Goal: Task Accomplishment & Management: Complete application form

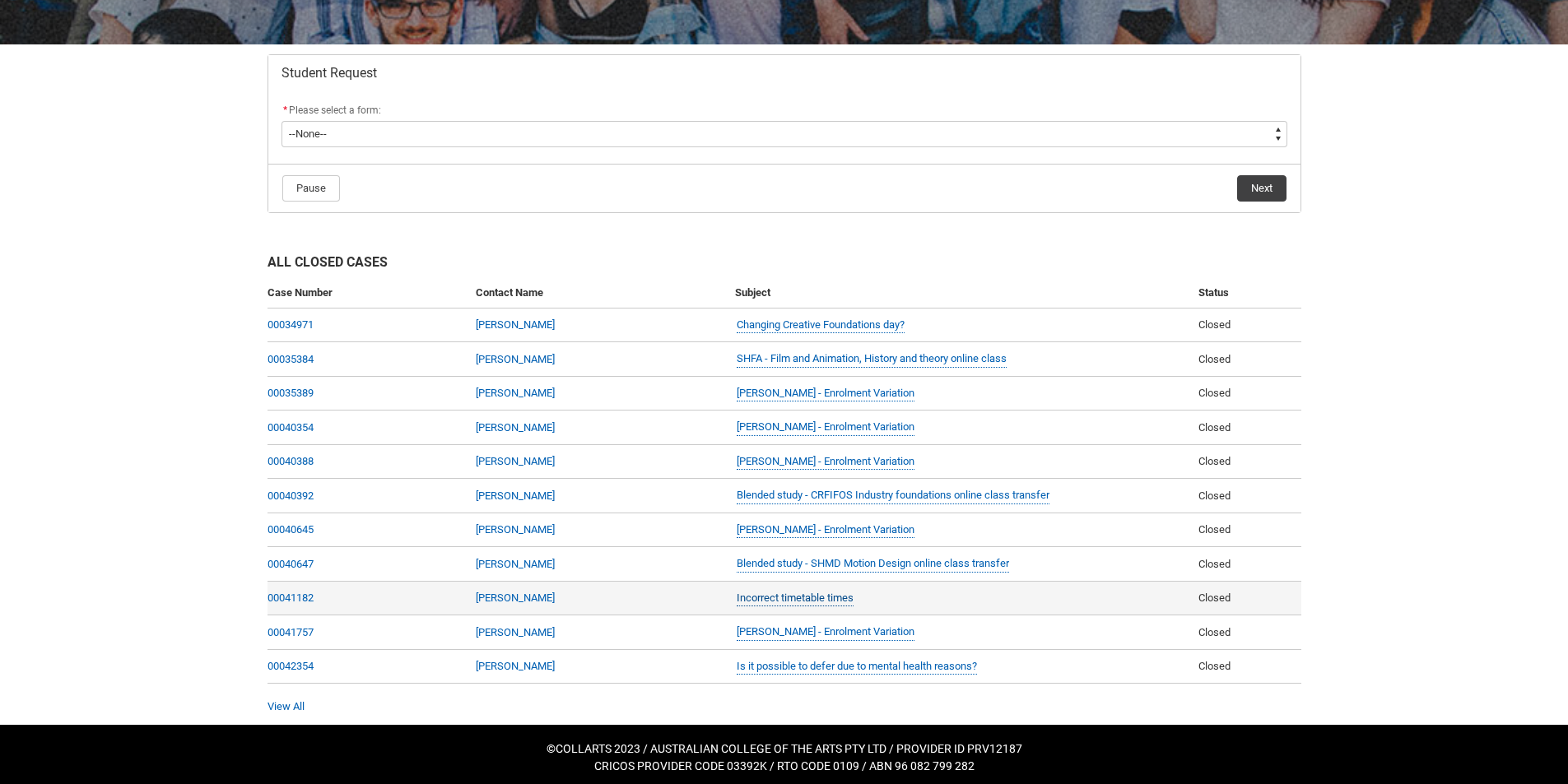
scroll to position [292, 0]
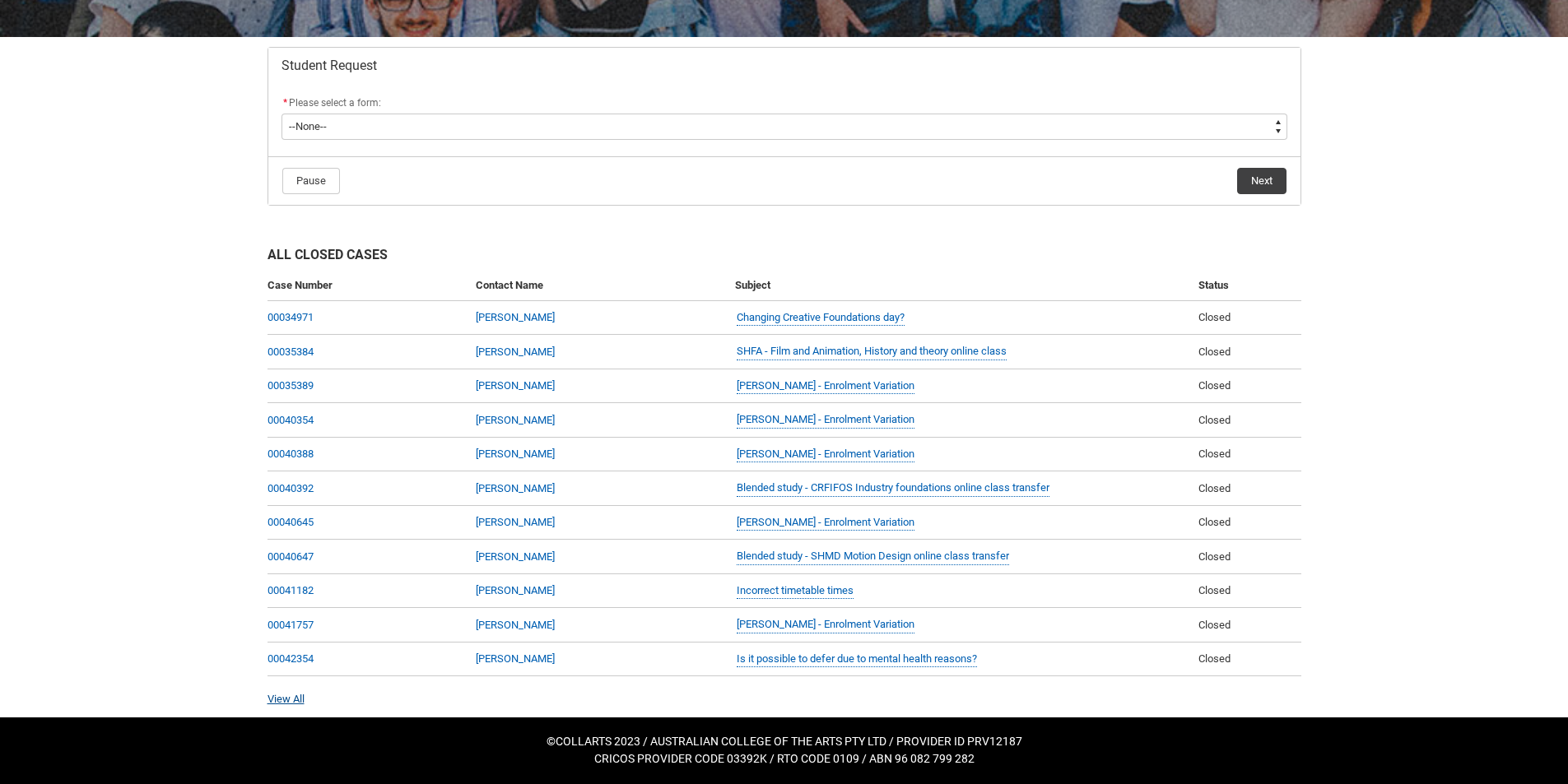
click at [291, 697] on link "View All" at bounding box center [286, 699] width 37 height 13
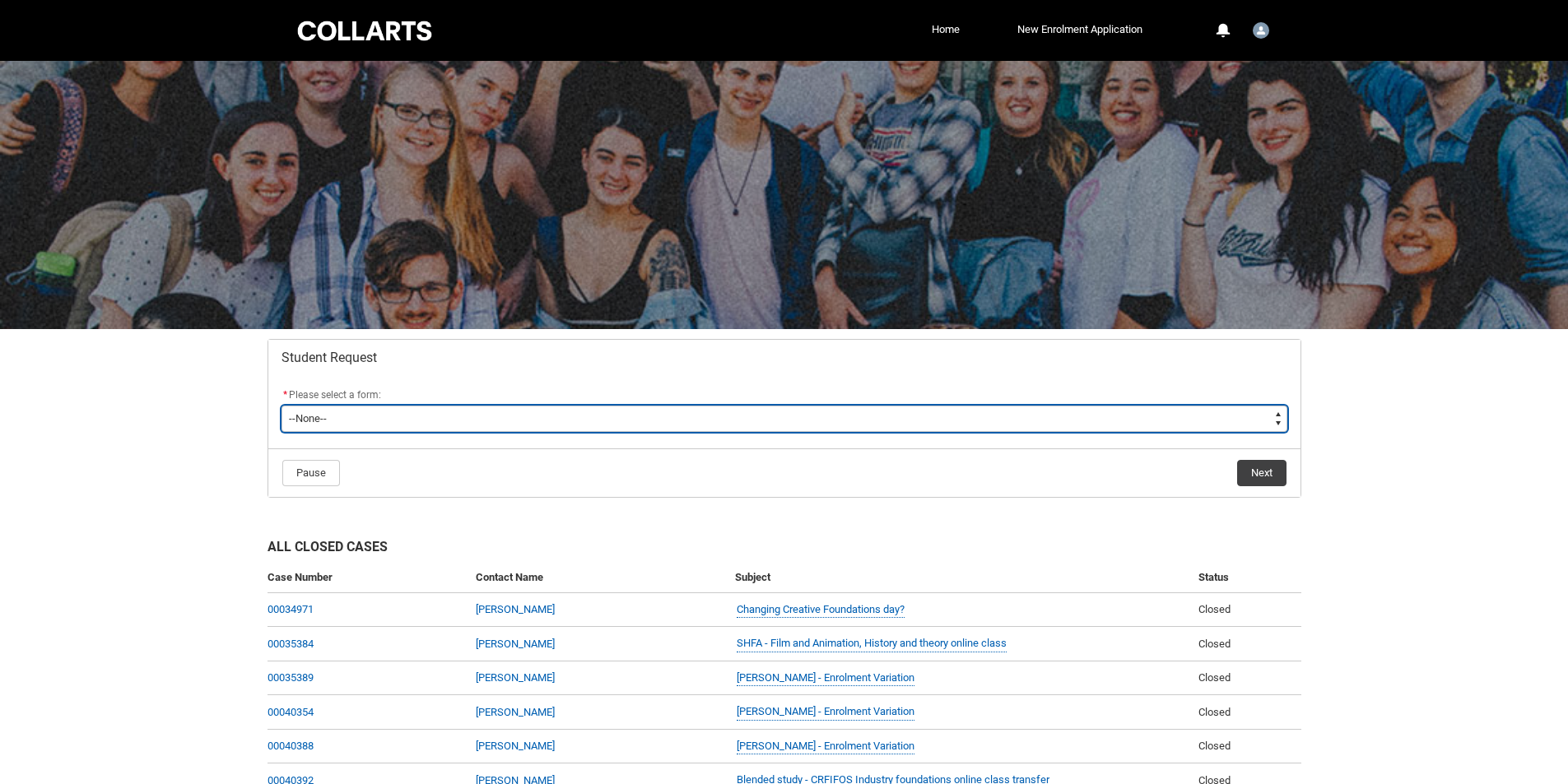
click at [502, 424] on select "--None-- Academic Transcript Application to Appeal Assignment Extension Change …" at bounding box center [784, 418] width 1006 height 26
type lightning-select "Assignment_Extension_Choice"
click at [282, 406] on select "--None-- Academic Transcript Application to Appeal Assignment Extension Change …" at bounding box center [784, 418] width 1006 height 26
select select "Assignment_Extension_Choice"
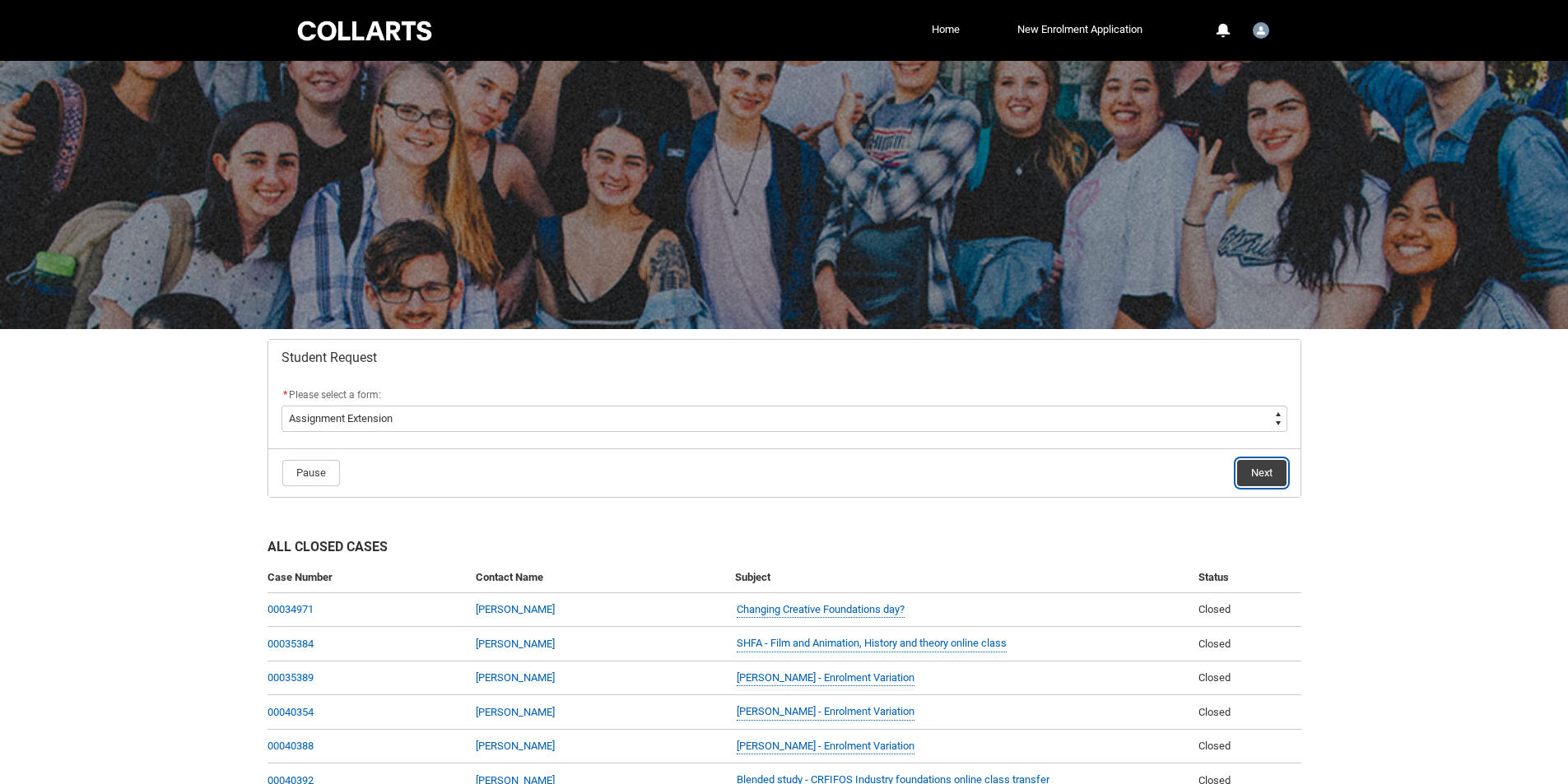
click at [1256, 466] on button "Next" at bounding box center [1262, 472] width 49 height 26
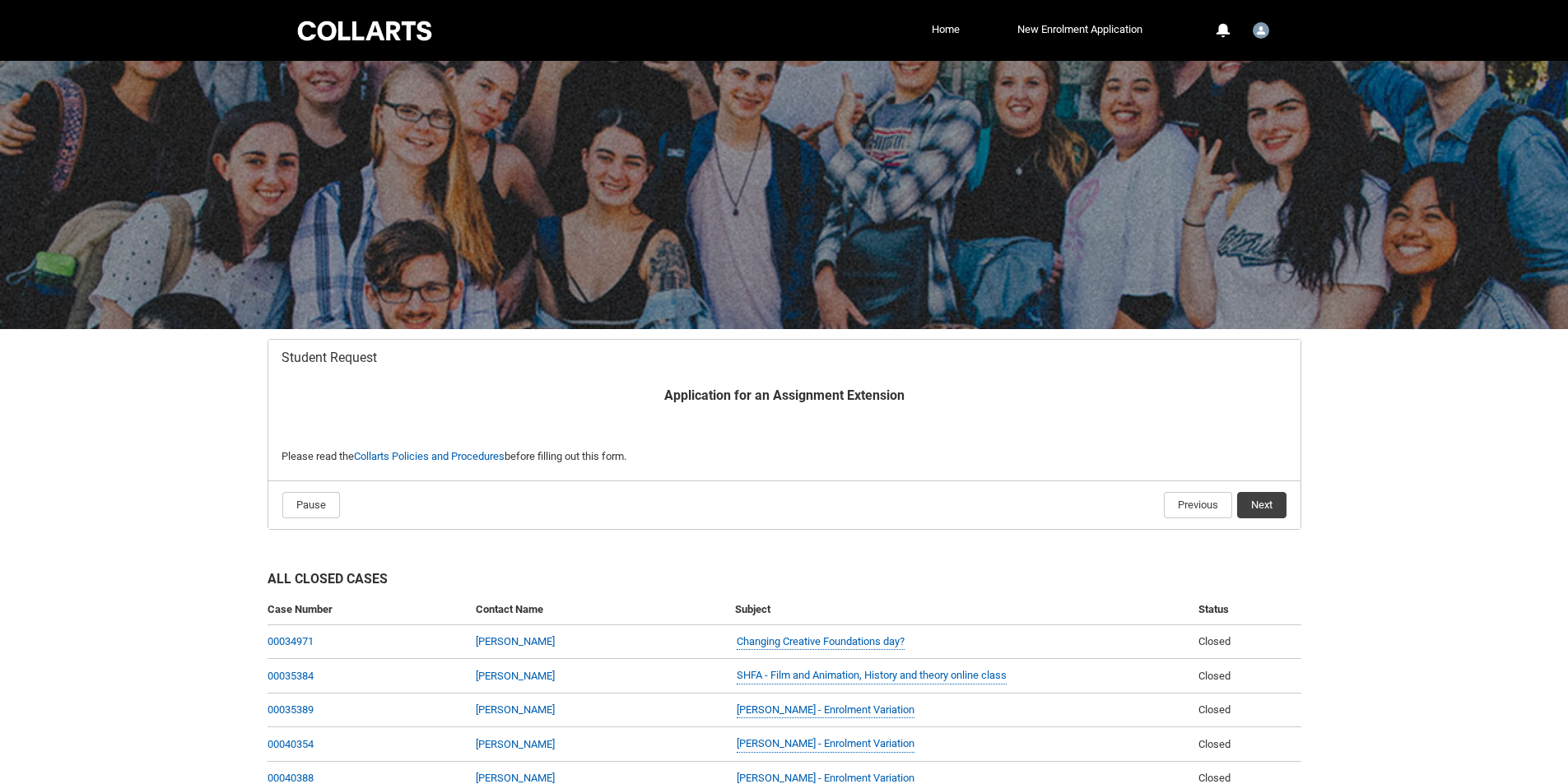
scroll to position [175, 0]
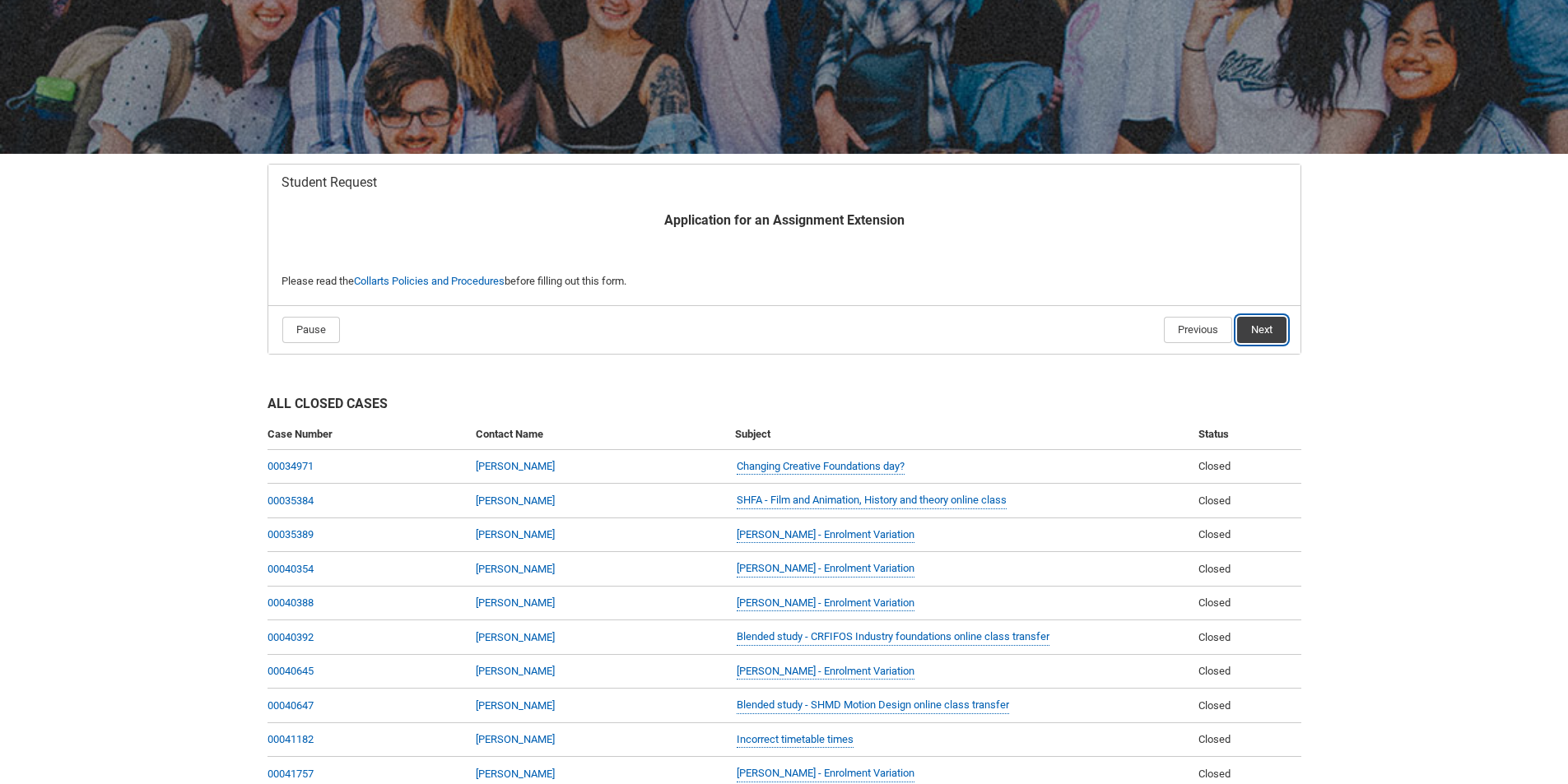
click at [1256, 330] on button "Next" at bounding box center [1262, 330] width 49 height 26
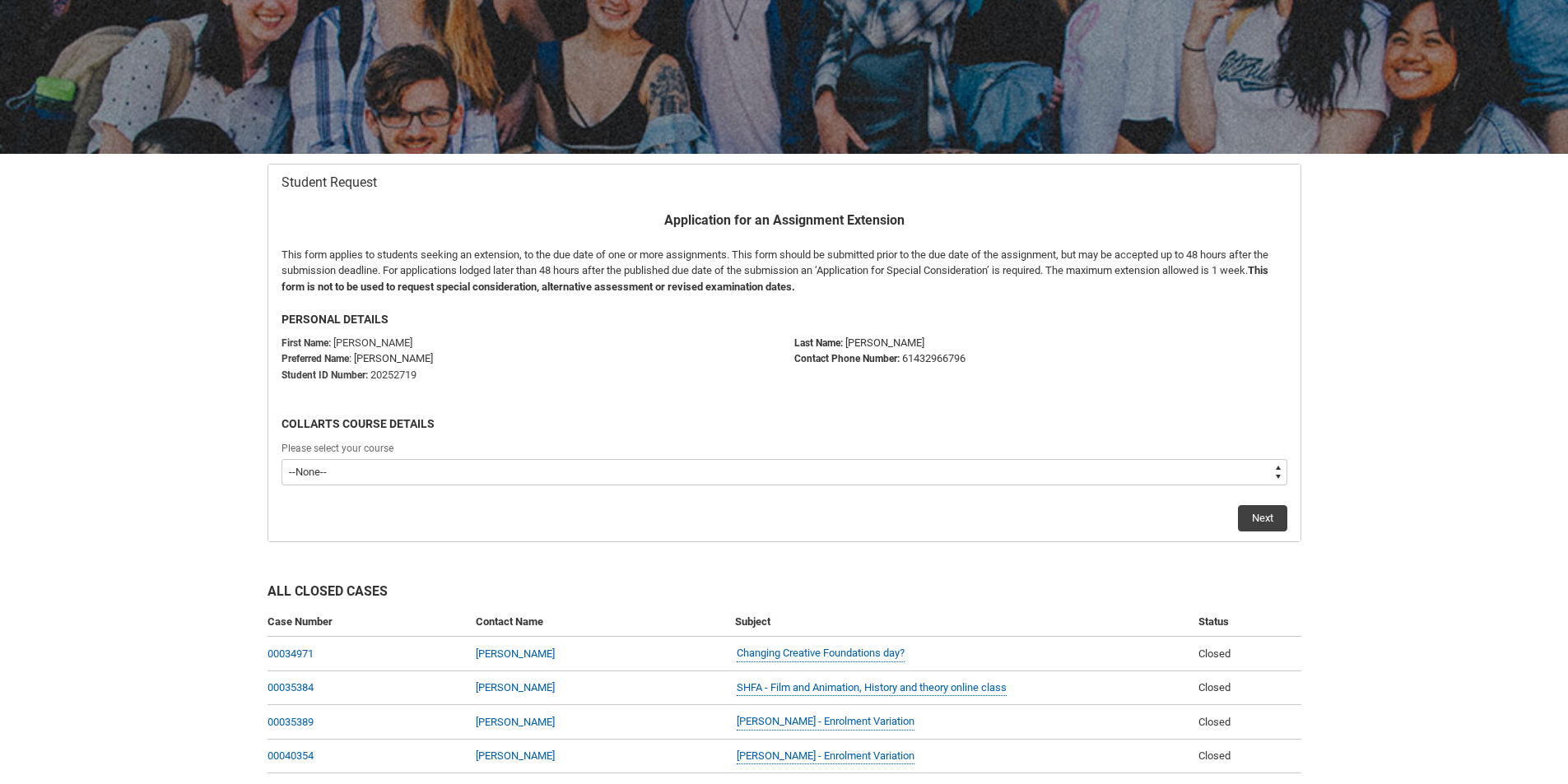
click at [590, 449] on div "Please select your course" at bounding box center [784, 450] width 1006 height 20
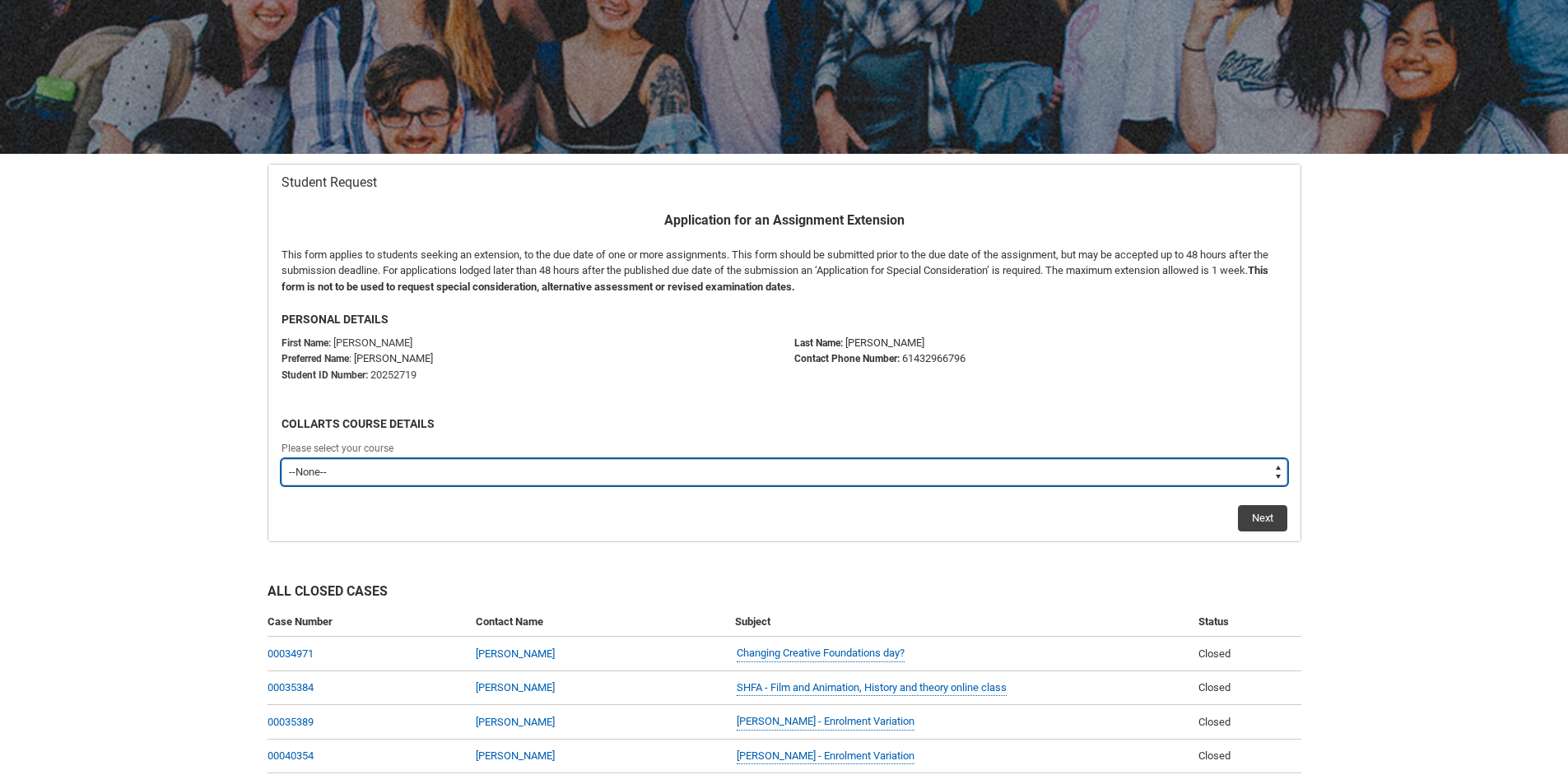
click at [538, 475] on select "--None-- Bachelor of 2D Animation" at bounding box center [784, 471] width 1006 height 26
type lightning-select "recordPicklist_ProgramEnrollment.a0jOZ000004s55HYAQ"
click at [282, 459] on select "--None-- Bachelor of 2D Animation" at bounding box center [784, 471] width 1006 height 26
select select "recordPicklist_ProgramEnrollment.a0jOZ000004s55HYAQ"
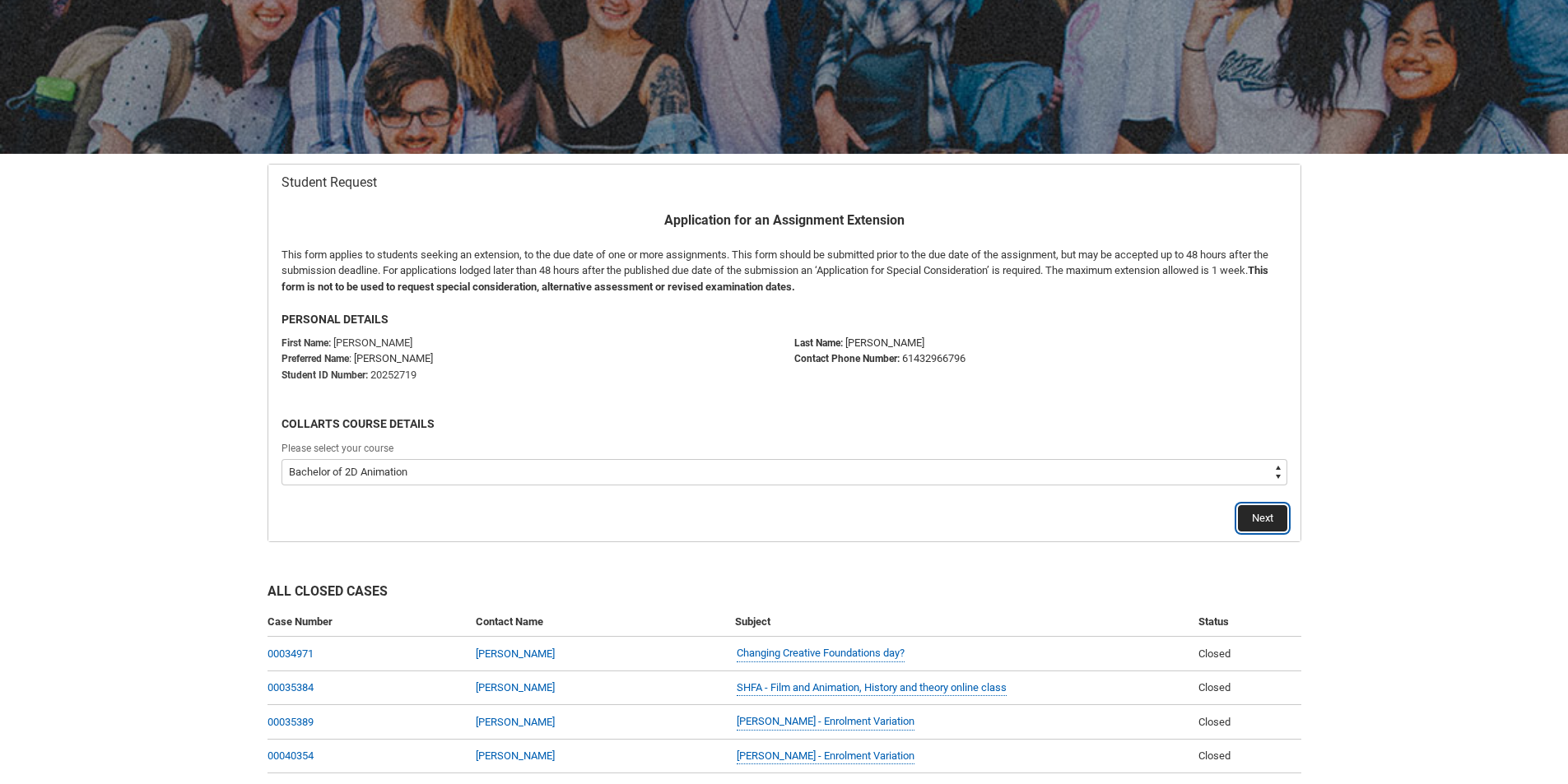
click at [1243, 514] on button "Next" at bounding box center [1263, 518] width 49 height 26
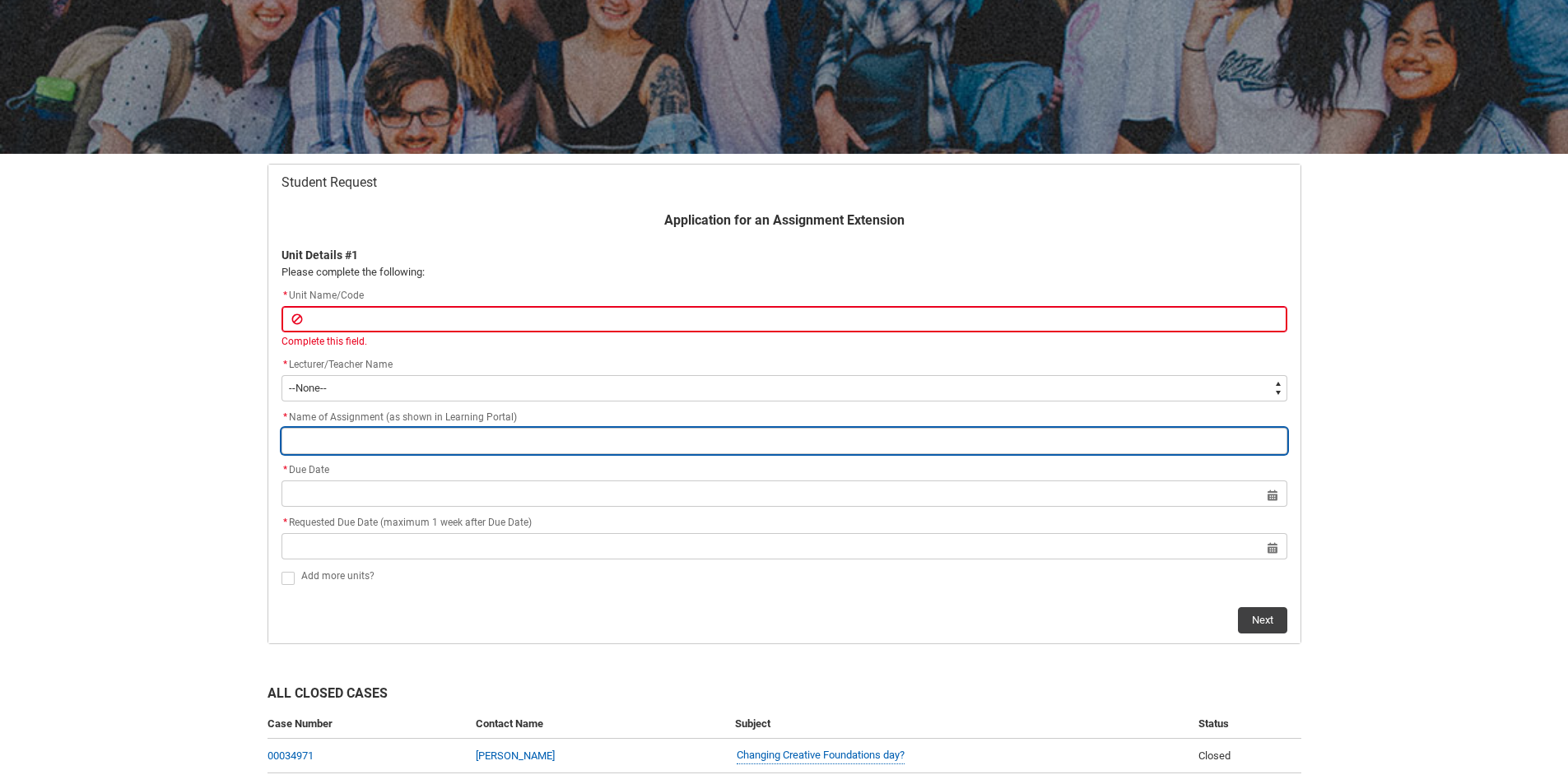
click at [390, 418] on div "* Name of Assignment (as shown in Learning Portal)" at bounding box center [784, 430] width 1006 height 46
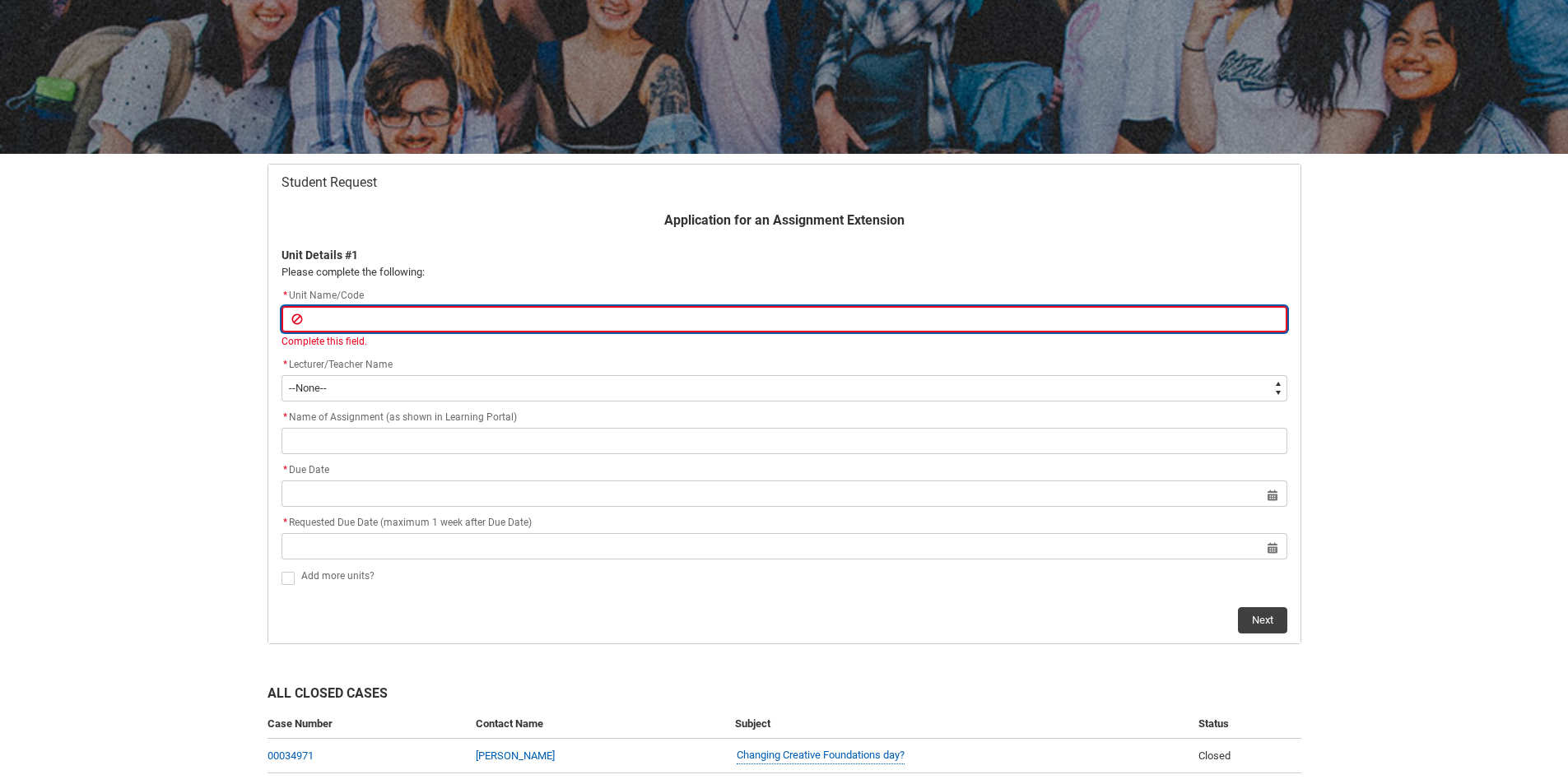
click at [366, 321] on input "Redu_Student_Request flow" at bounding box center [784, 319] width 1006 height 26
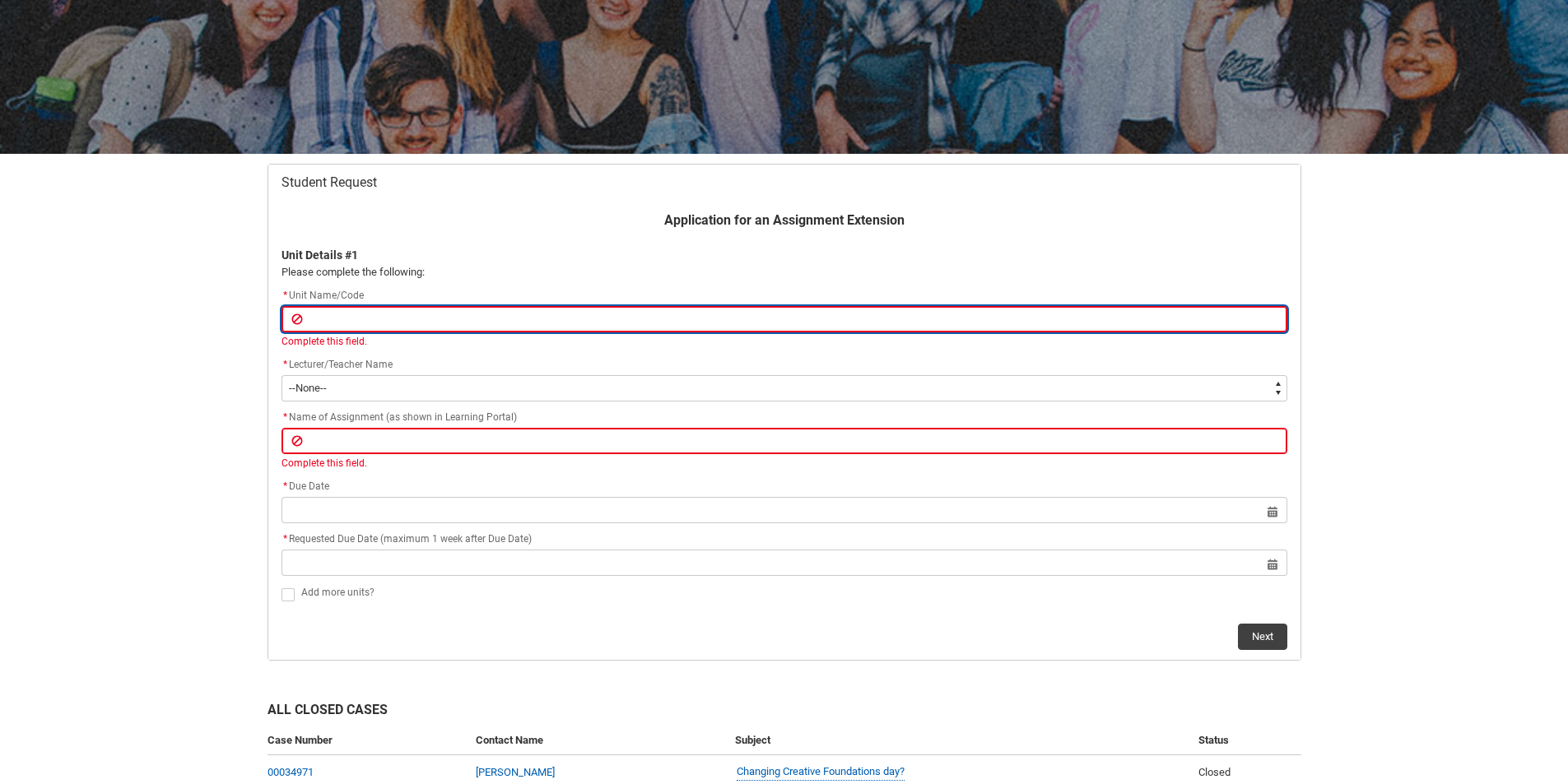
click at [430, 314] on input "Redu_Student_Request flow" at bounding box center [784, 319] width 1006 height 26
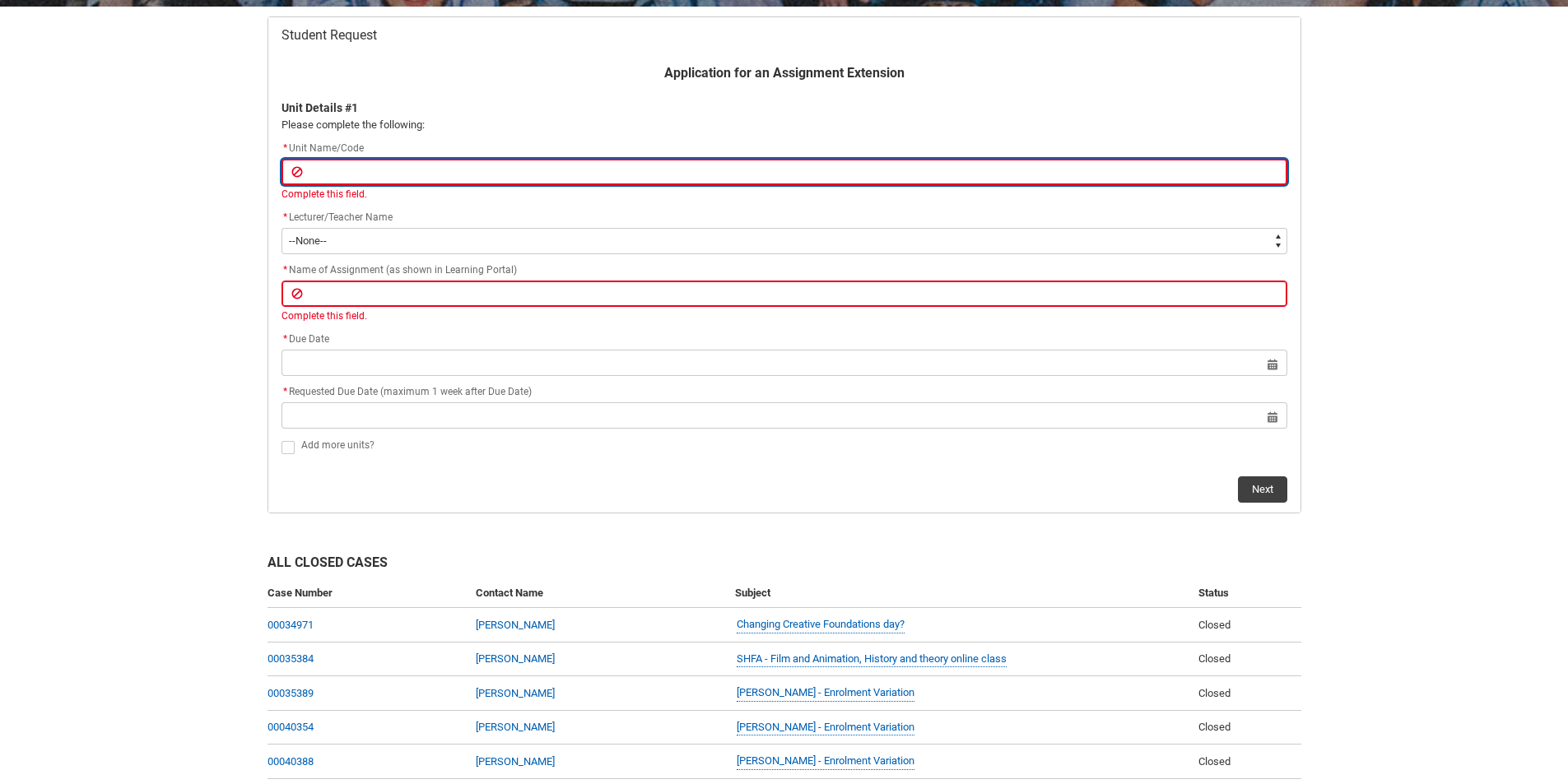
scroll to position [329, 0]
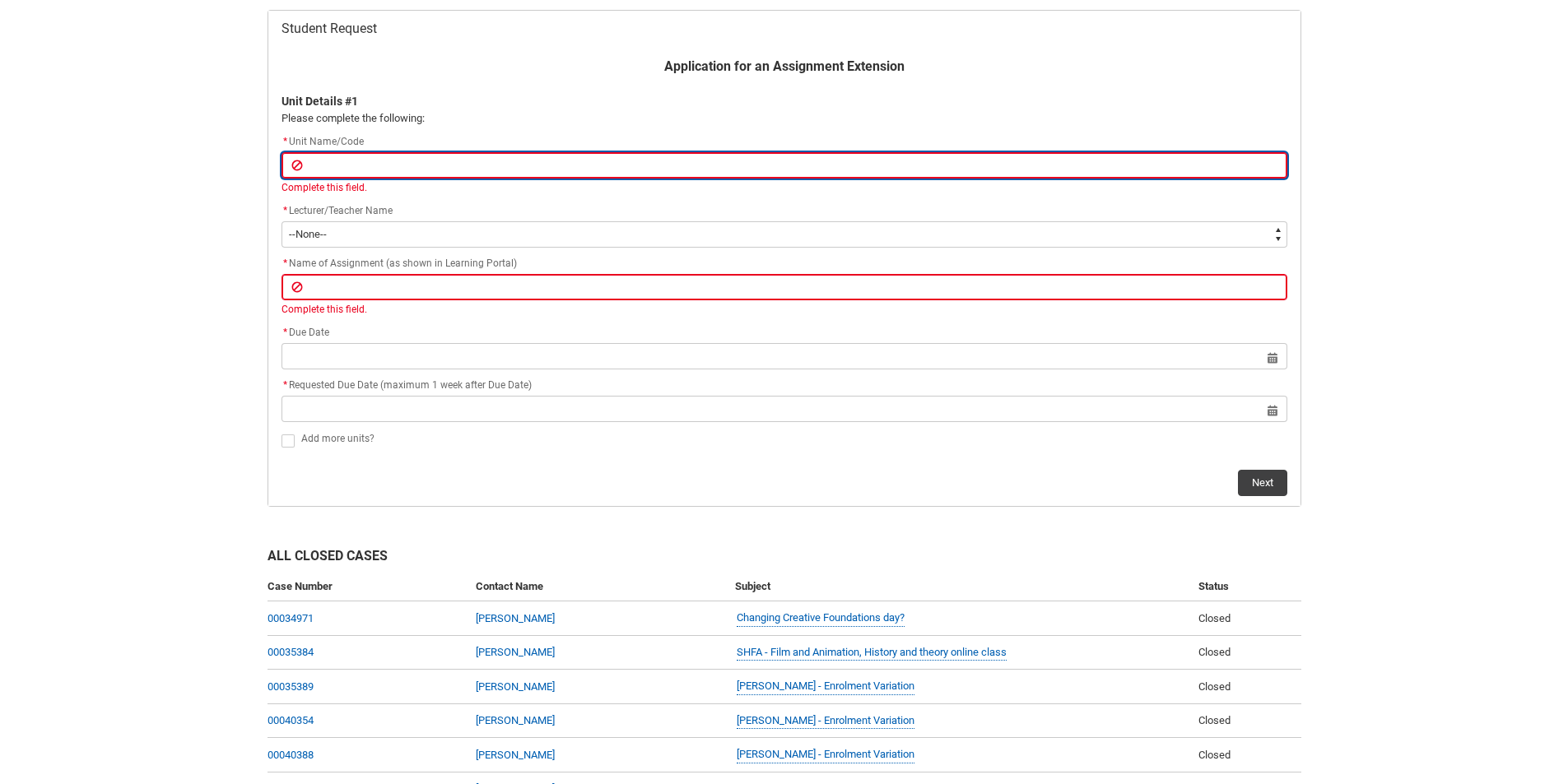
click at [455, 173] on input "Redu_Student_Request flow" at bounding box center [784, 165] width 1006 height 26
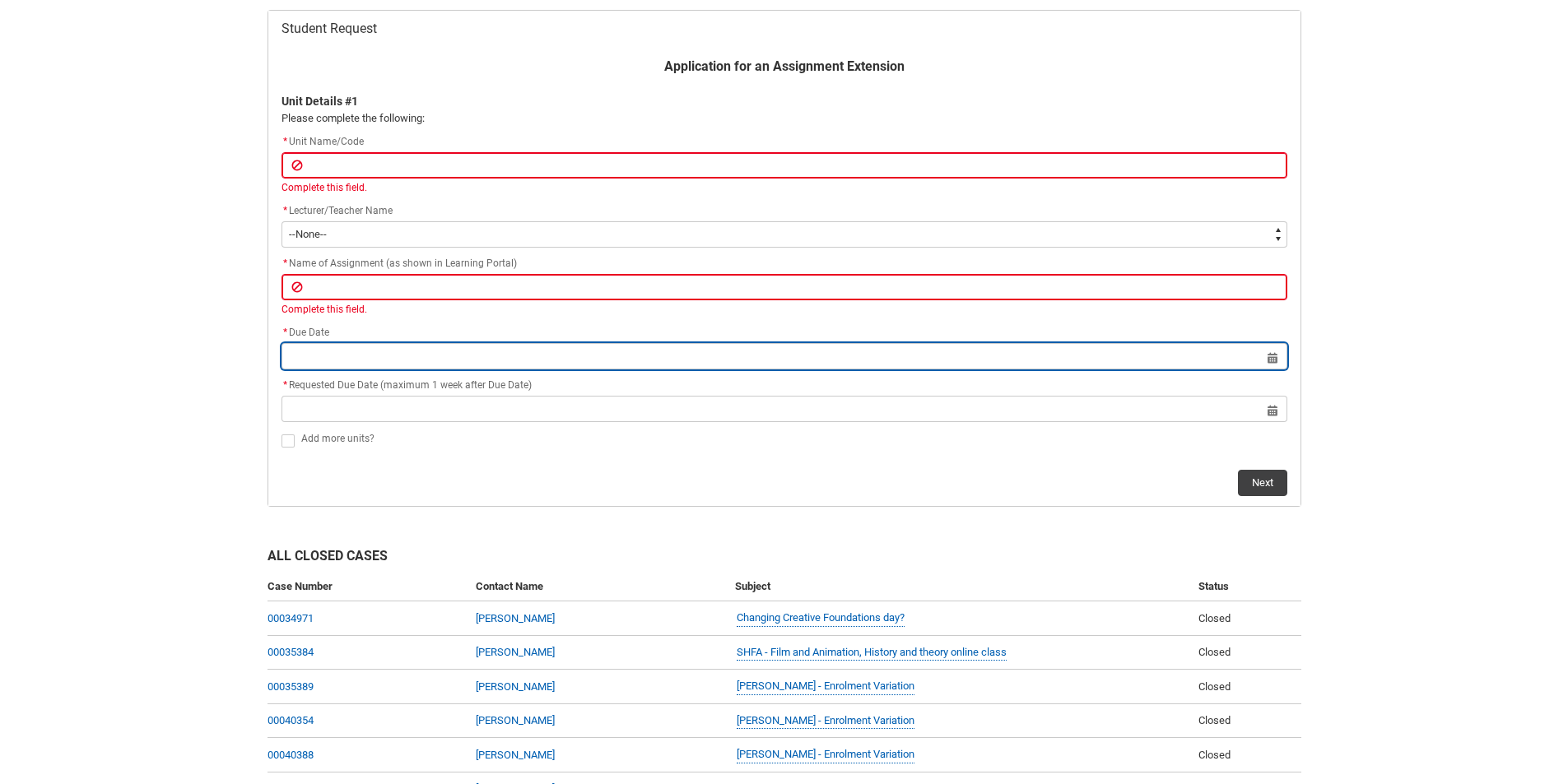
click at [348, 356] on input "Redu_Student_Request flow" at bounding box center [784, 355] width 1006 height 26
select select "2025"
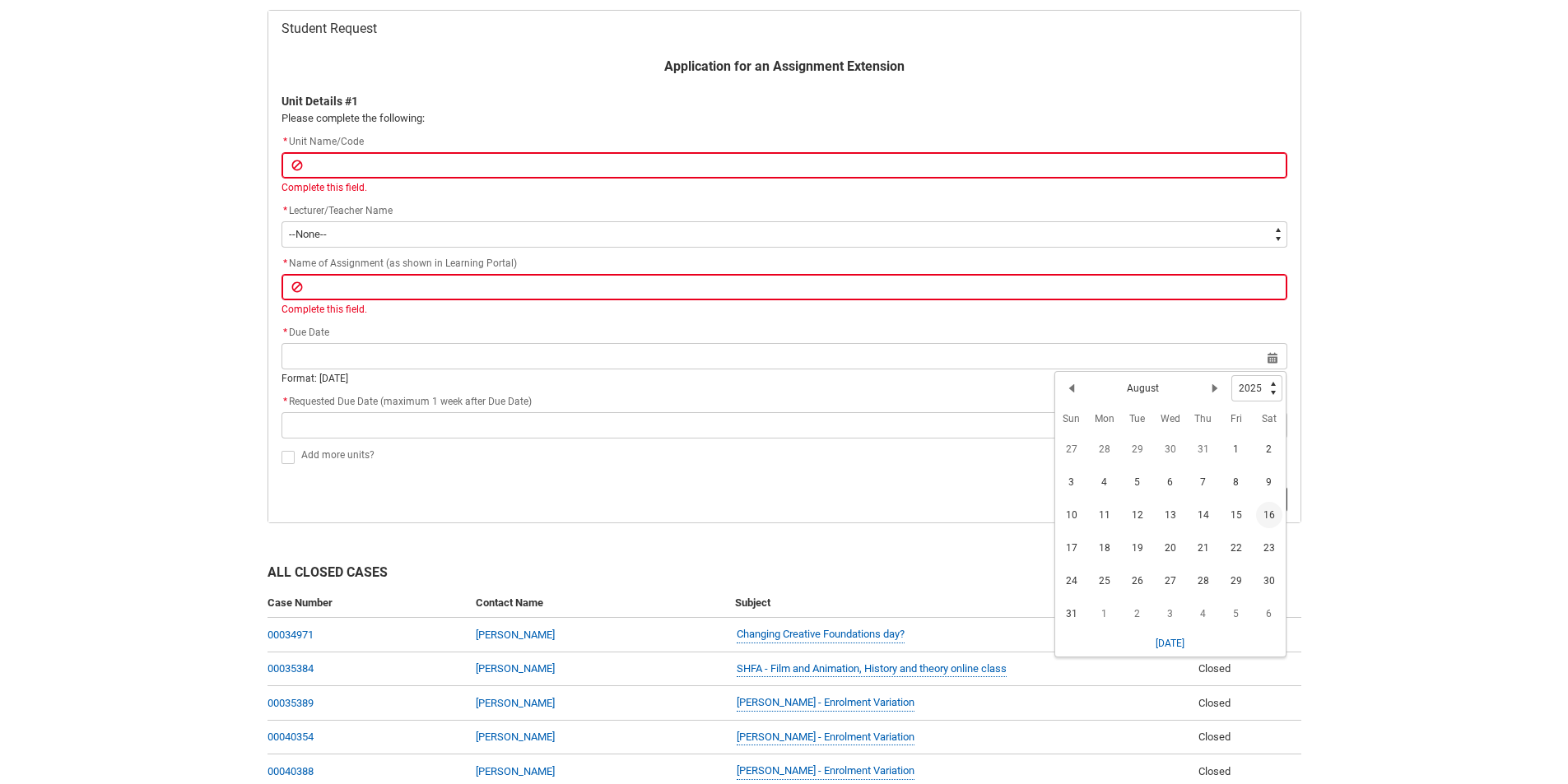
click at [892, 465] on div "Add more units?" at bounding box center [794, 456] width 986 height 20
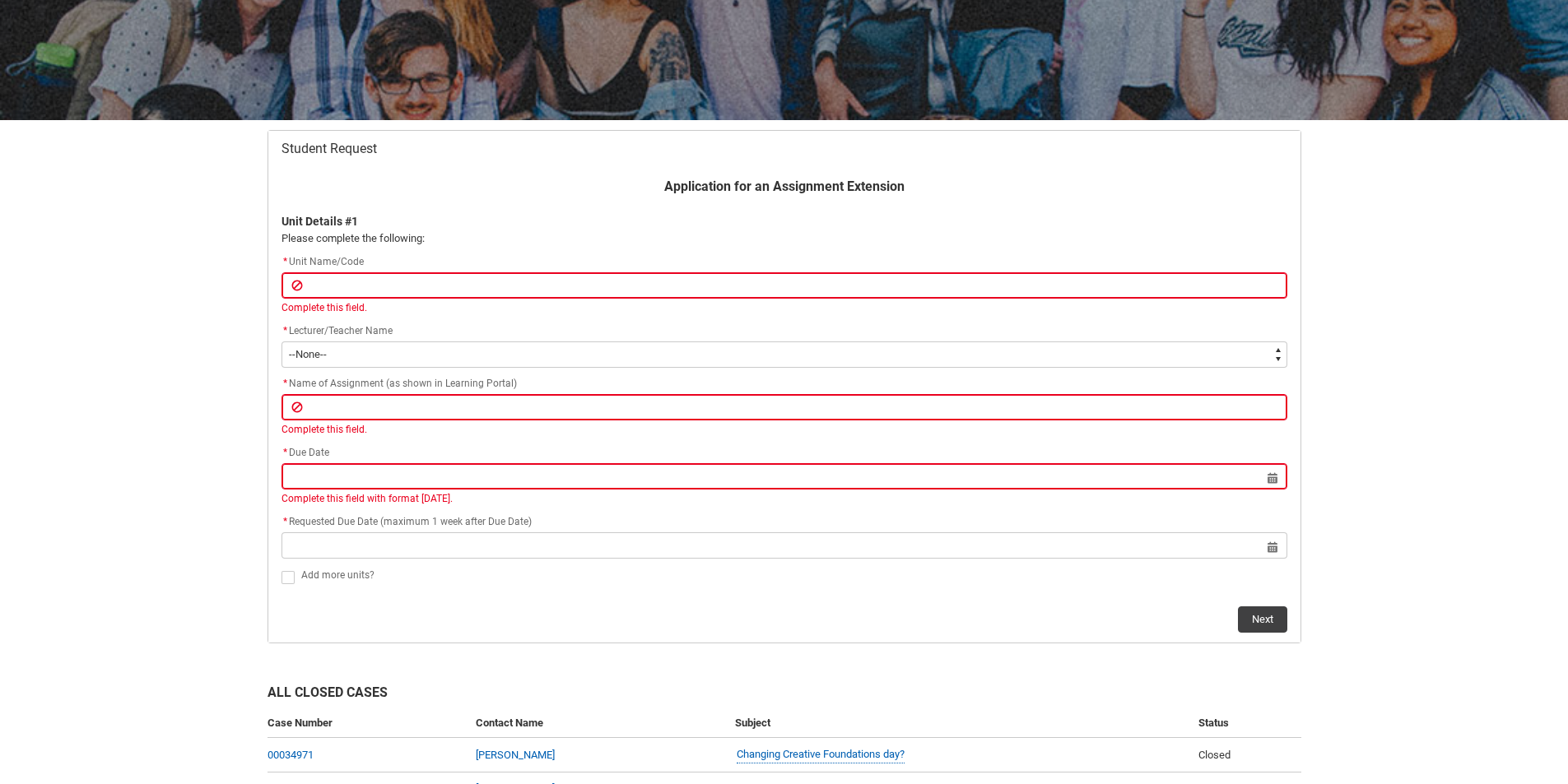
scroll to position [0, 0]
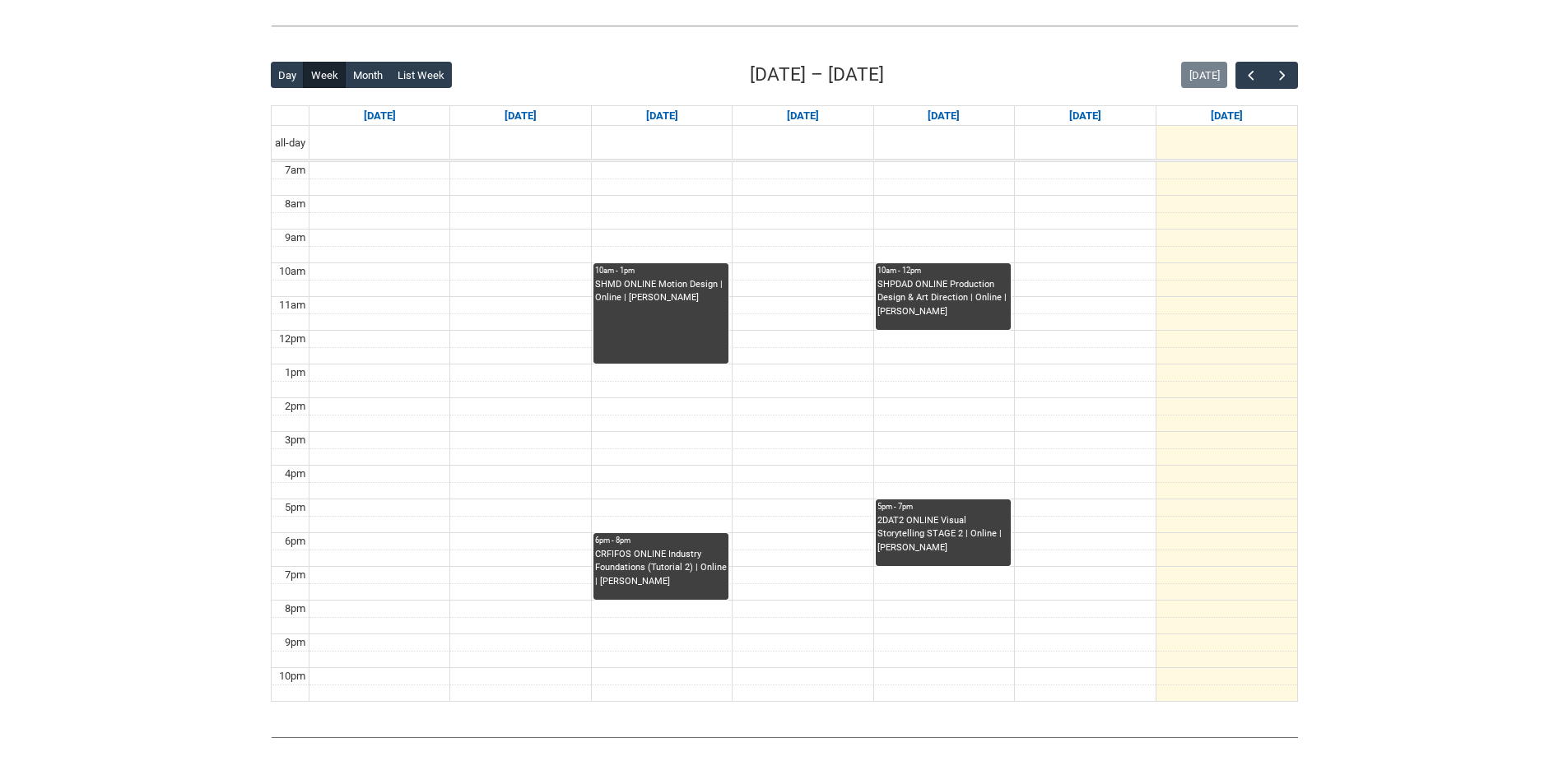
scroll to position [359, 0]
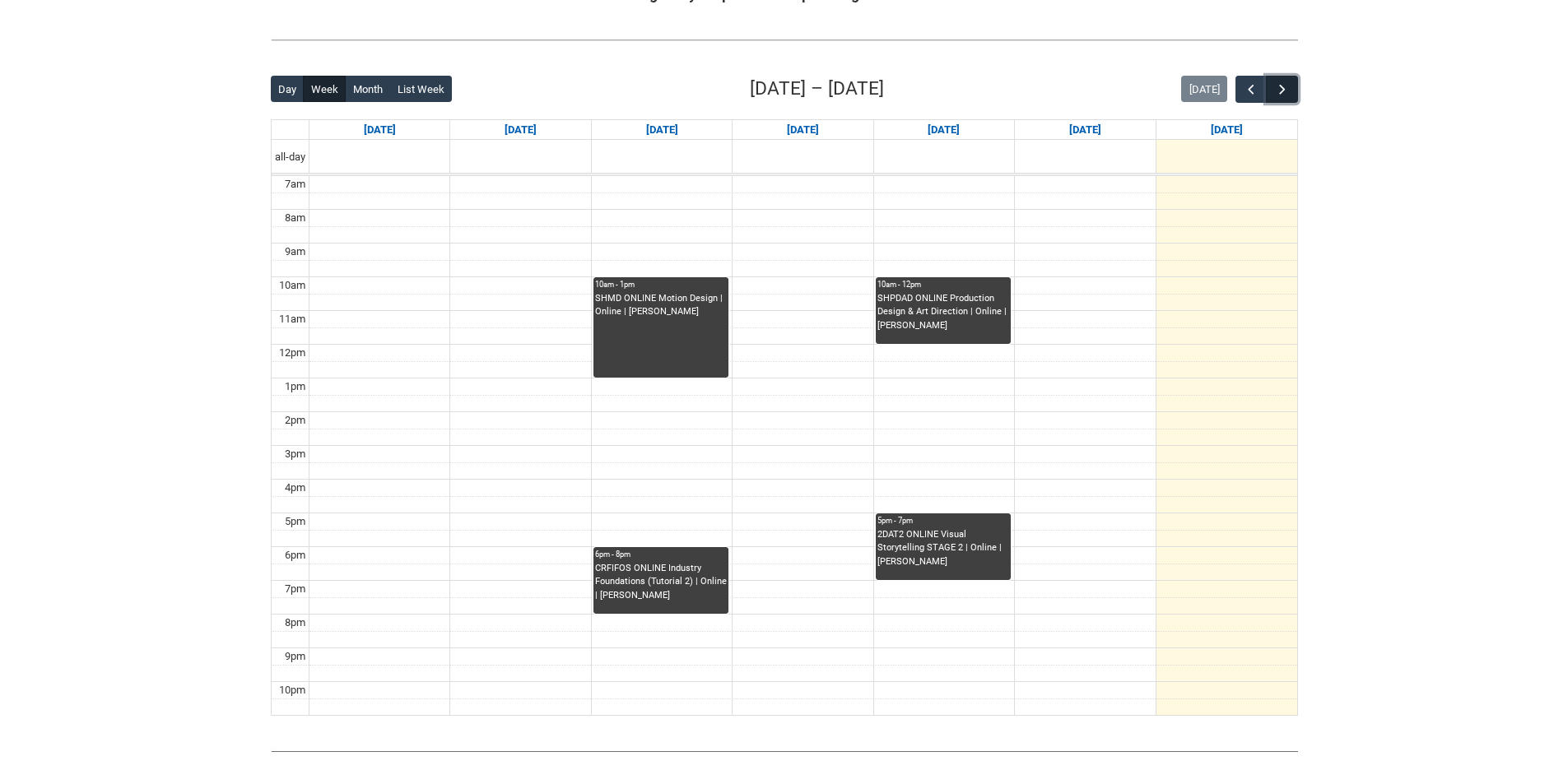
click at [1277, 91] on span "button" at bounding box center [1282, 90] width 16 height 16
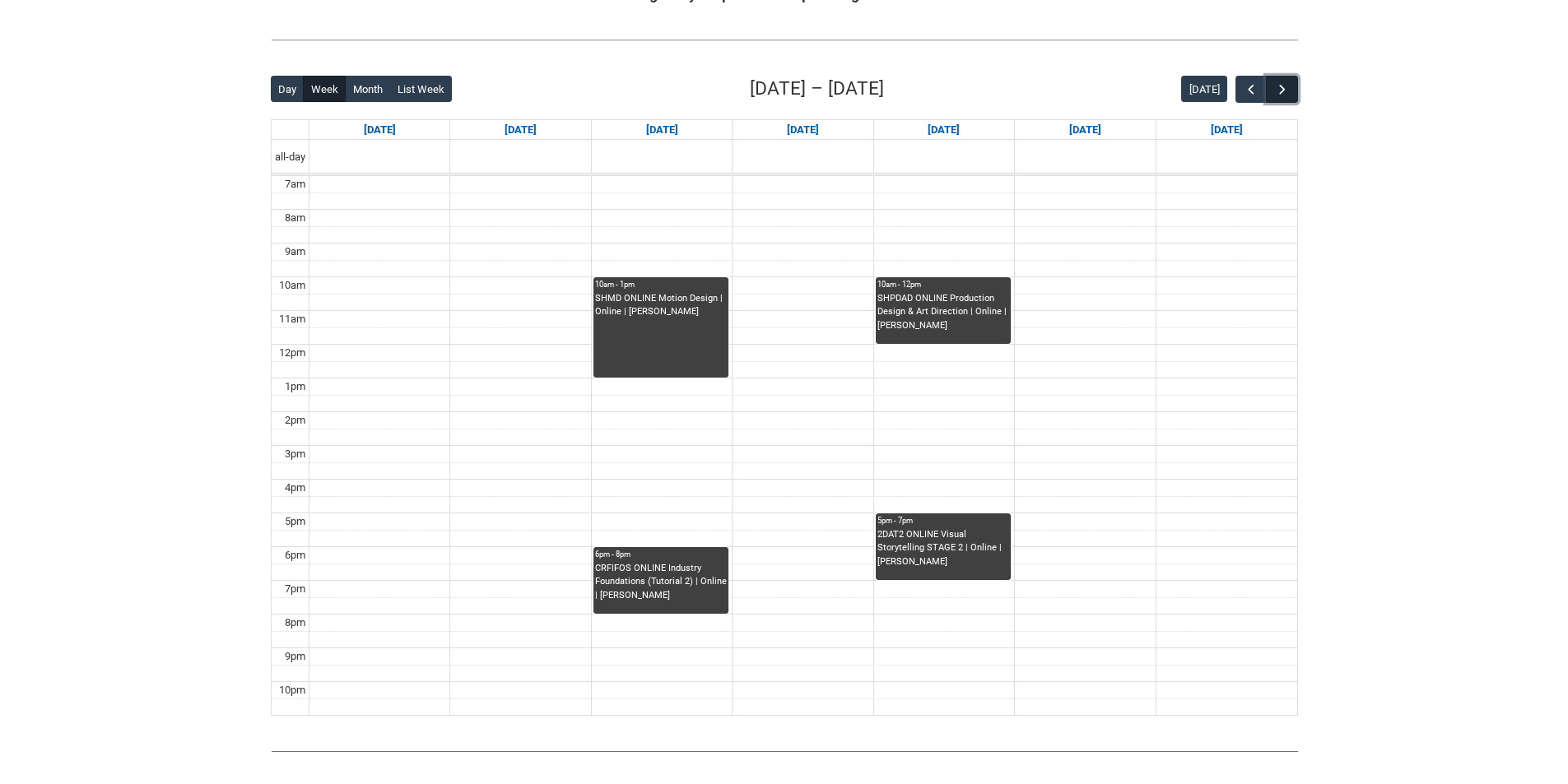
click at [1277, 91] on span "button" at bounding box center [1282, 90] width 16 height 16
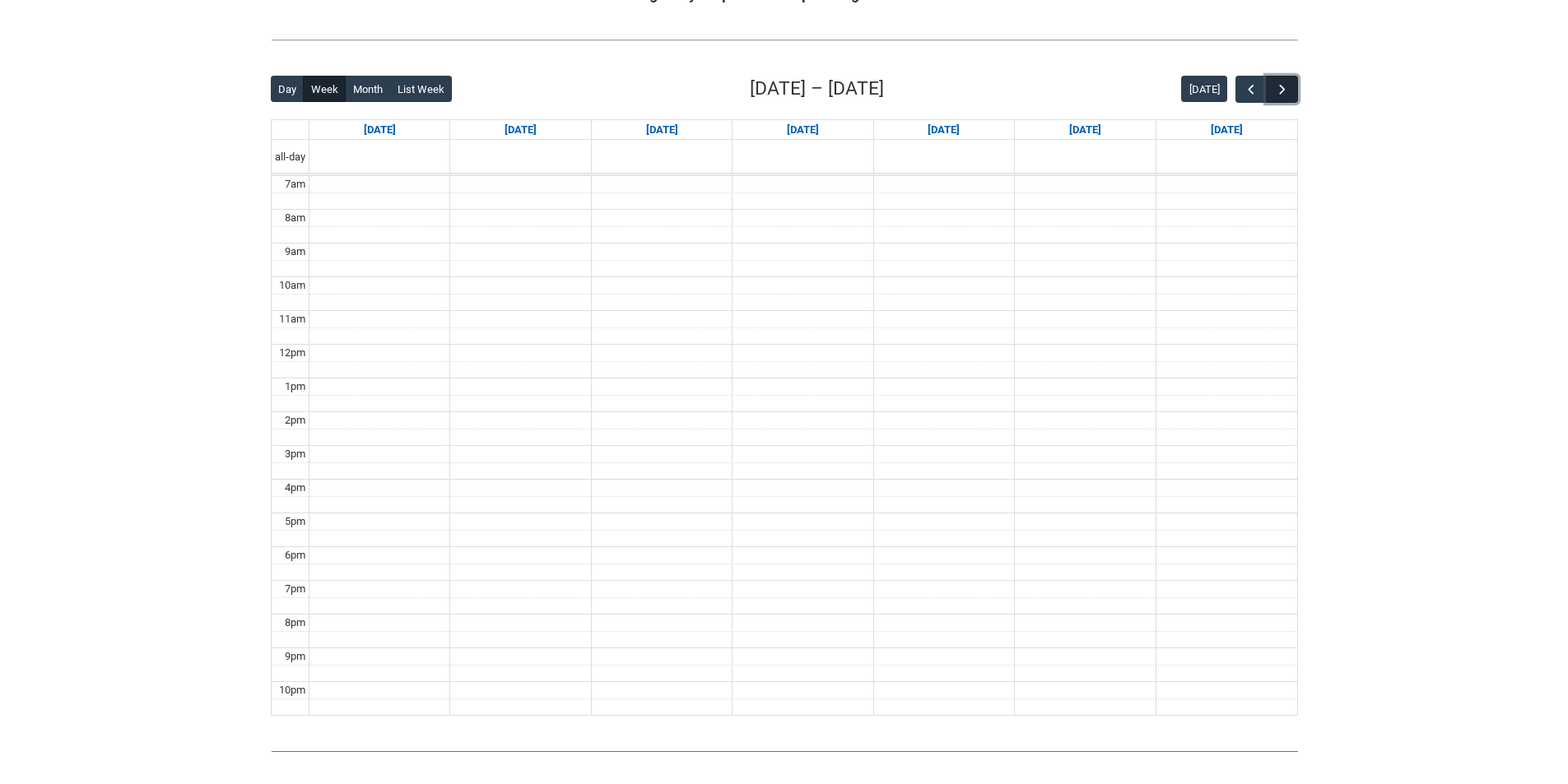
click at [1277, 91] on span "button" at bounding box center [1282, 90] width 16 height 16
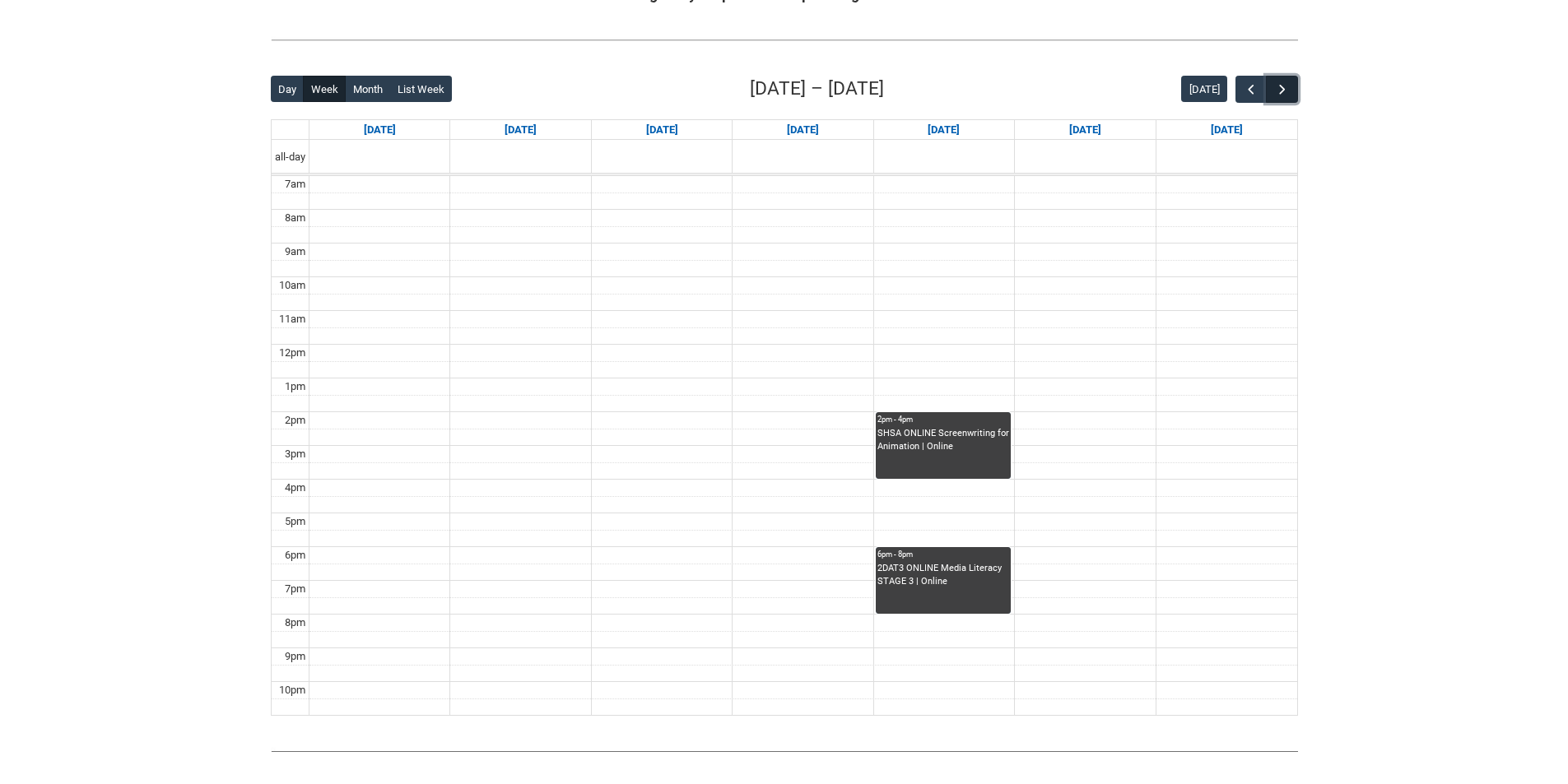
click at [1277, 91] on span "button" at bounding box center [1282, 90] width 16 height 16
click at [965, 595] on div "2DAT3 ONLINE Media Literacy STAGE 3 | Online" at bounding box center [944, 588] width 132 height 52
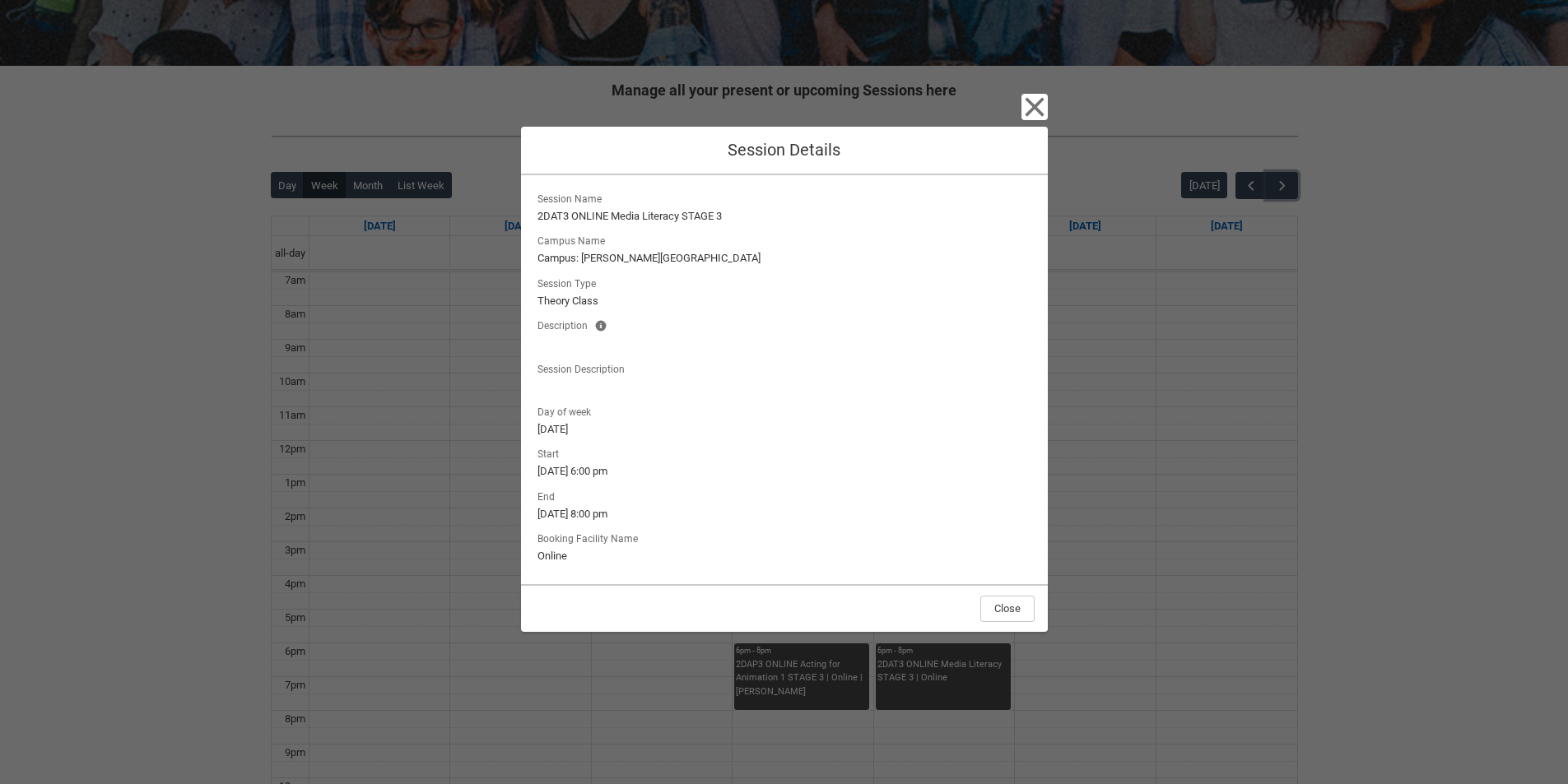
scroll to position [277, 0]
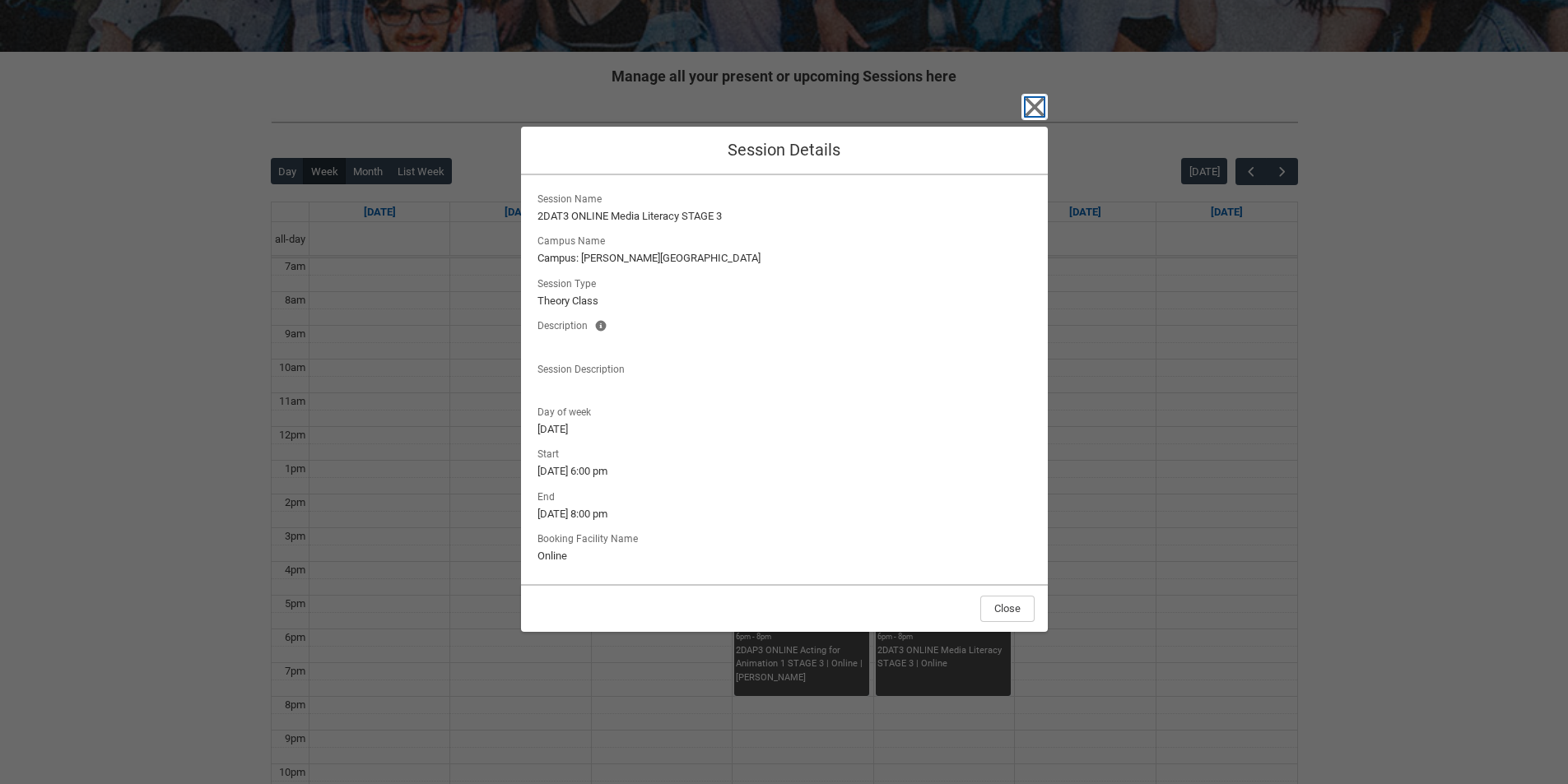
click at [1026, 111] on icon "button" at bounding box center [1034, 107] width 27 height 26
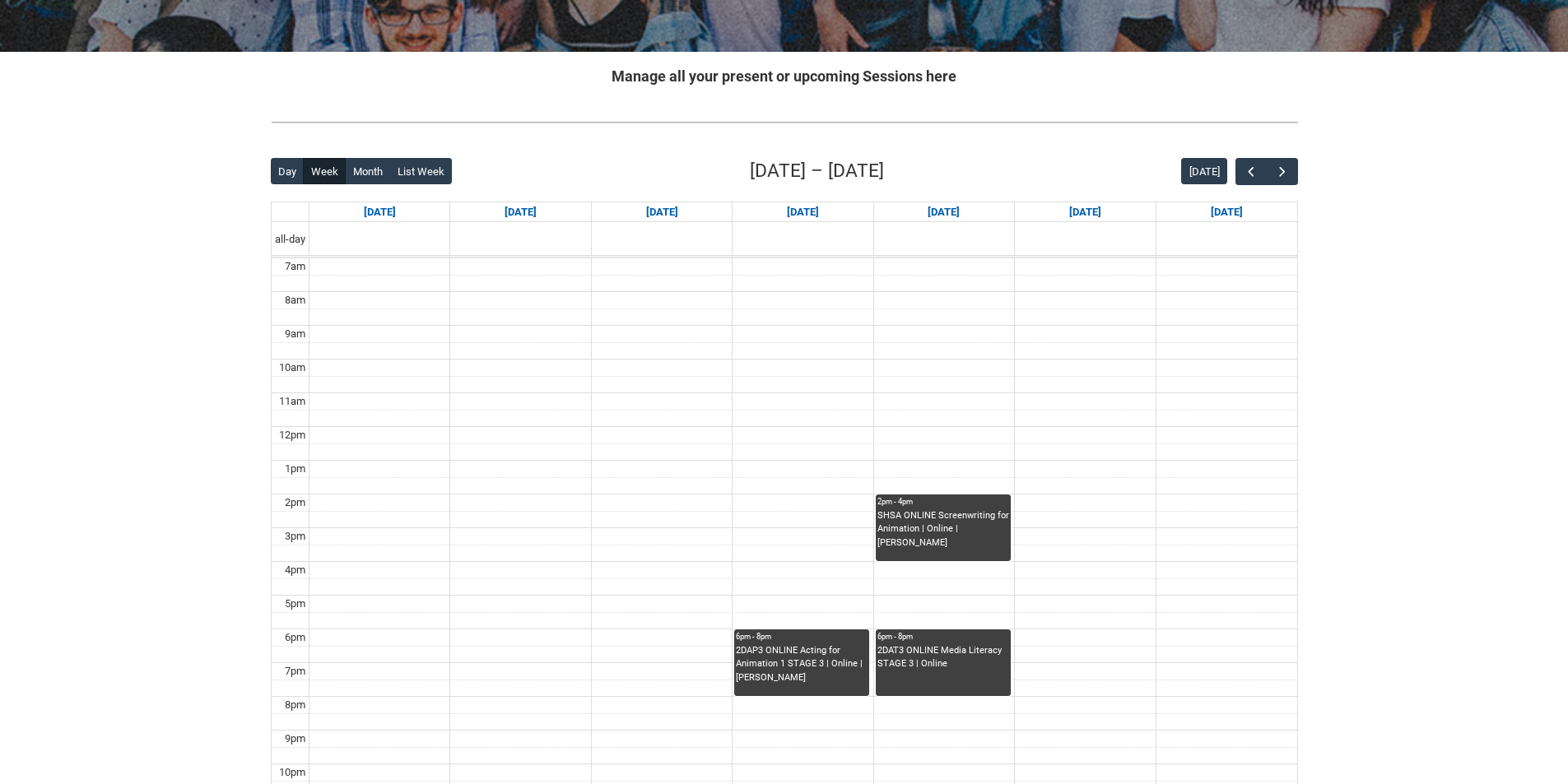
click at [811, 687] on div "2DAP3 ONLINE Acting for Animation 1 STAGE 3 | Online | [PERSON_NAME]" at bounding box center [802, 670] width 132 height 52
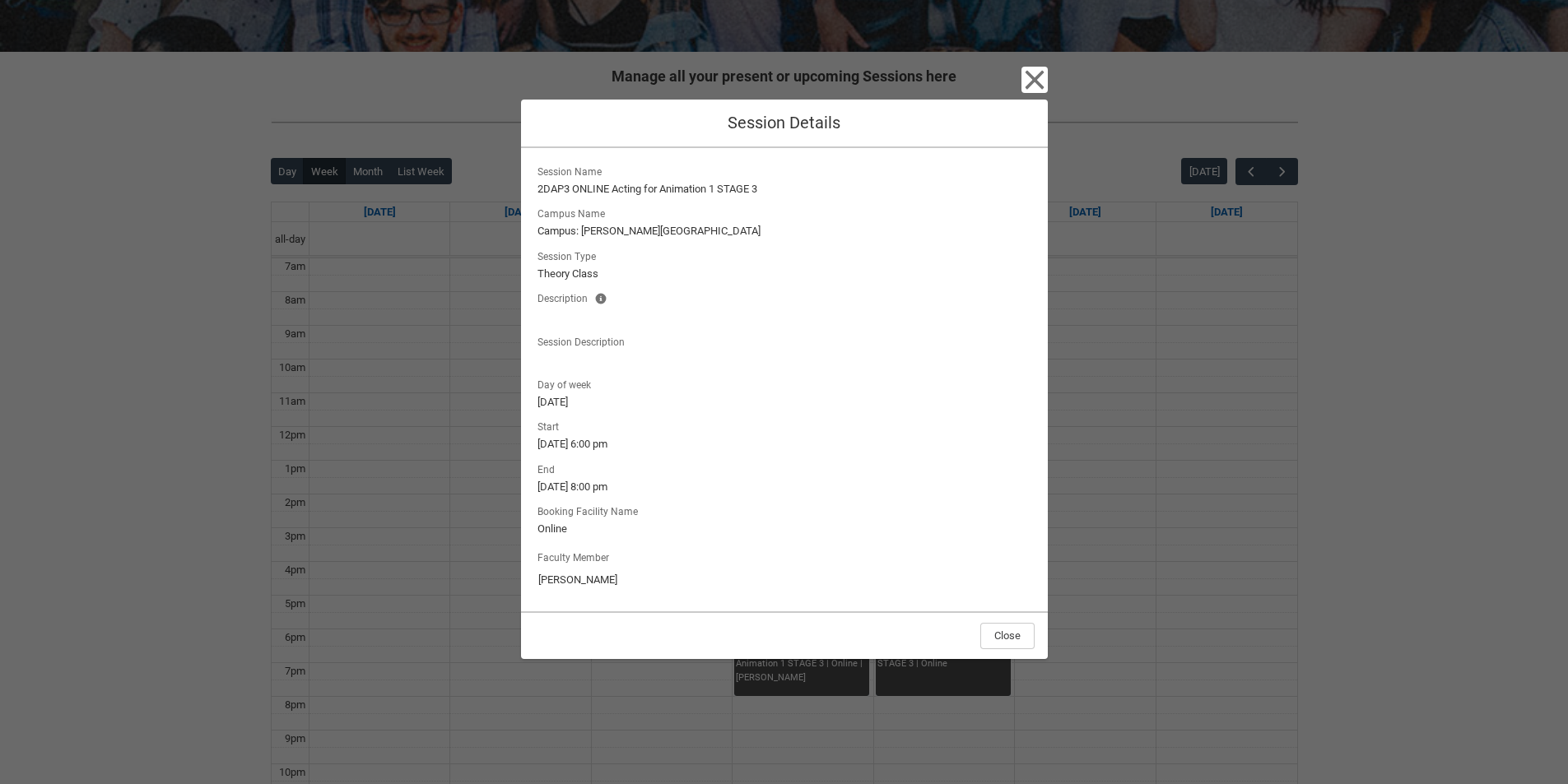
click at [1019, 79] on div "Close Session Details Session Name 2DAP3 ONLINE Acting for Animation 1 STAGE 3 …" at bounding box center [784, 392] width 527 height 784
click at [1028, 76] on icon "button" at bounding box center [1034, 79] width 27 height 26
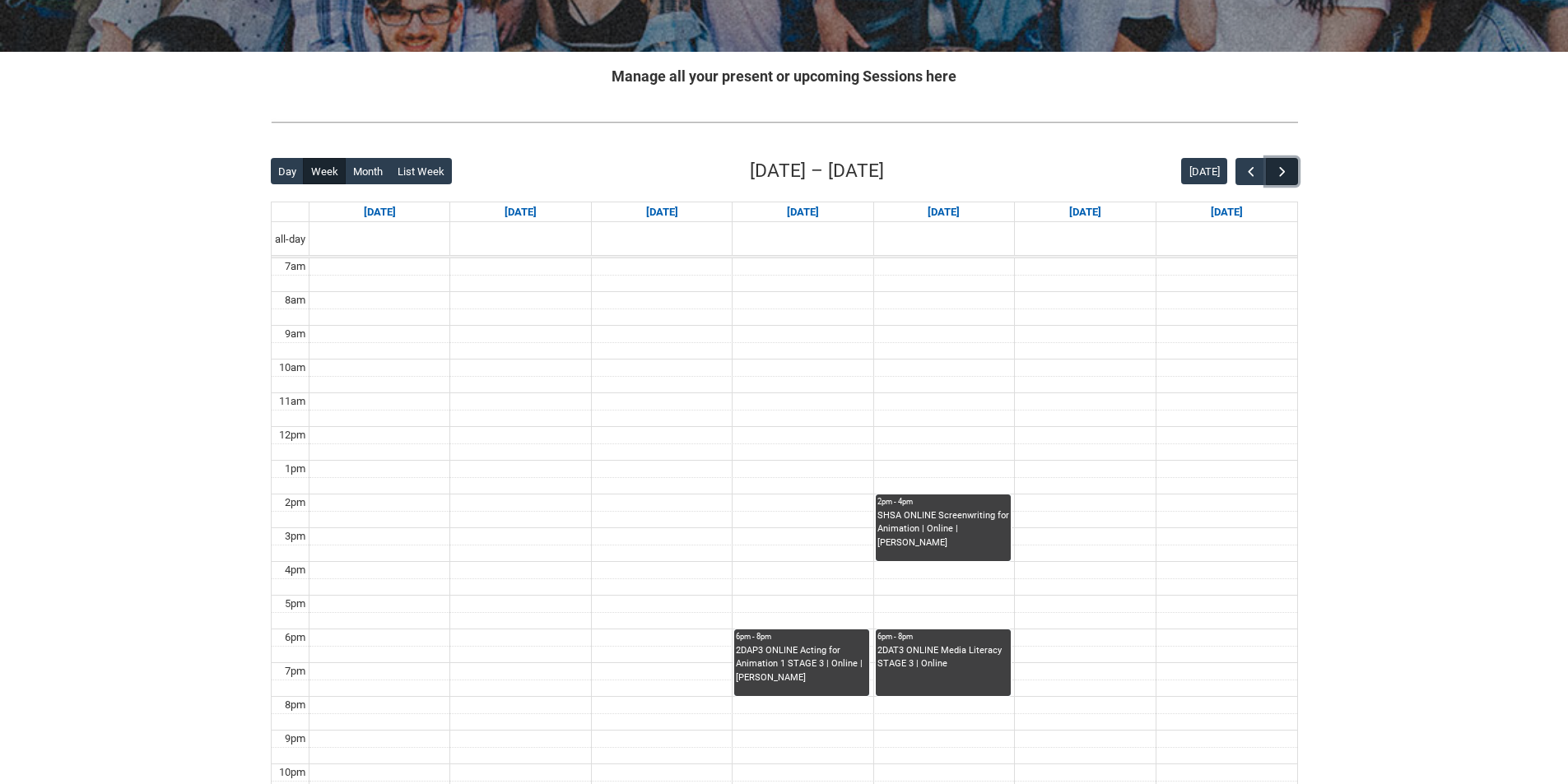
click at [1281, 165] on span "button" at bounding box center [1282, 172] width 16 height 16
click at [1249, 167] on span "button" at bounding box center [1251, 172] width 16 height 16
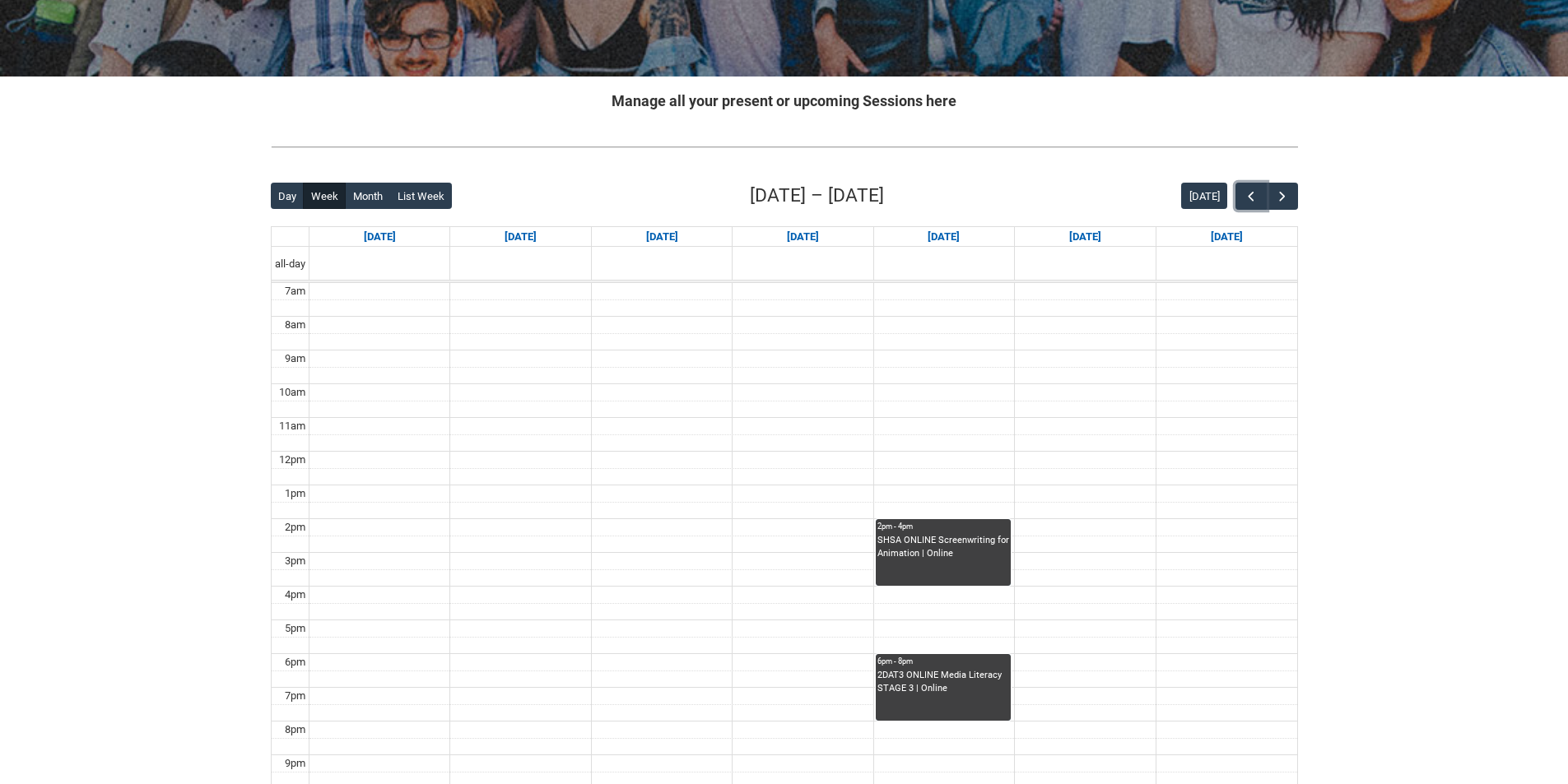
scroll to position [112, 0]
